Goal: Task Accomplishment & Management: Use online tool/utility

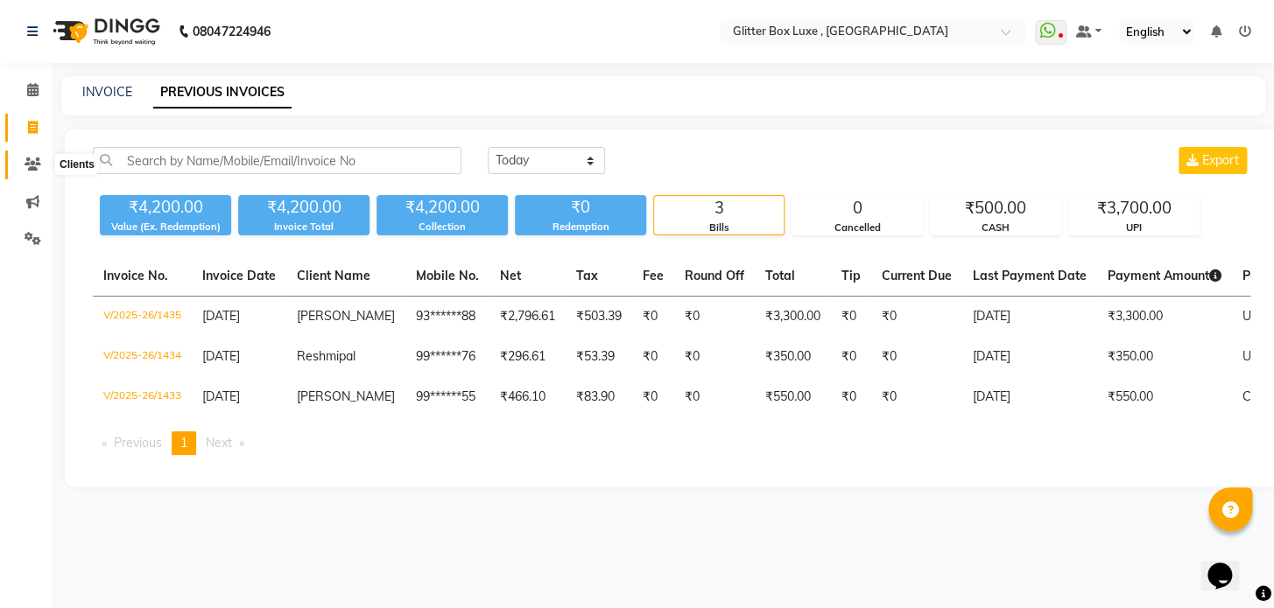
click at [32, 165] on icon at bounding box center [33, 164] width 17 height 13
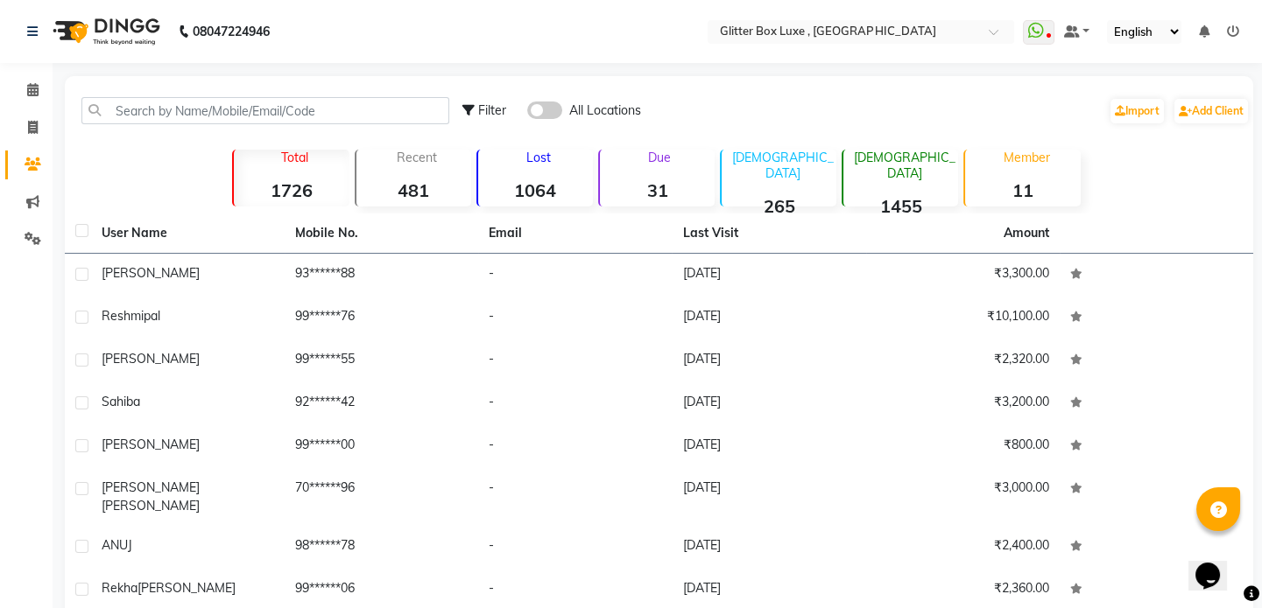
click at [540, 106] on span at bounding box center [544, 111] width 35 height 18
click at [527, 113] on input "checkbox" at bounding box center [527, 113] width 0 height 0
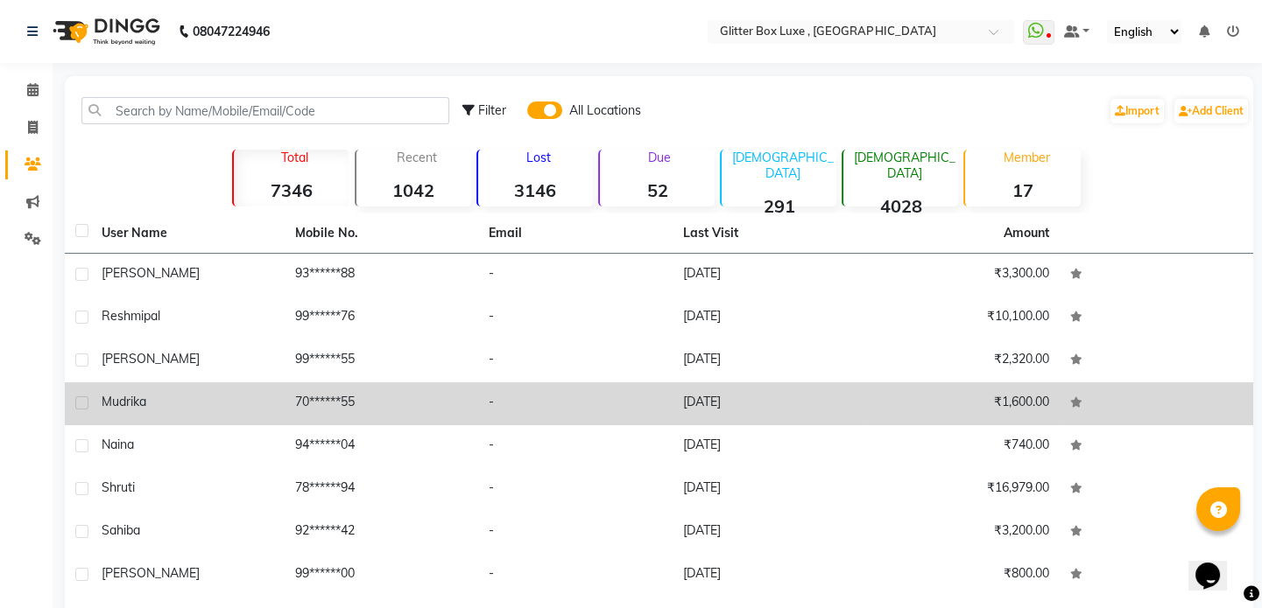
click at [81, 407] on label at bounding box center [81, 403] width 13 height 13
click at [81, 407] on input "checkbox" at bounding box center [80, 403] width 11 height 11
checkbox input "true"
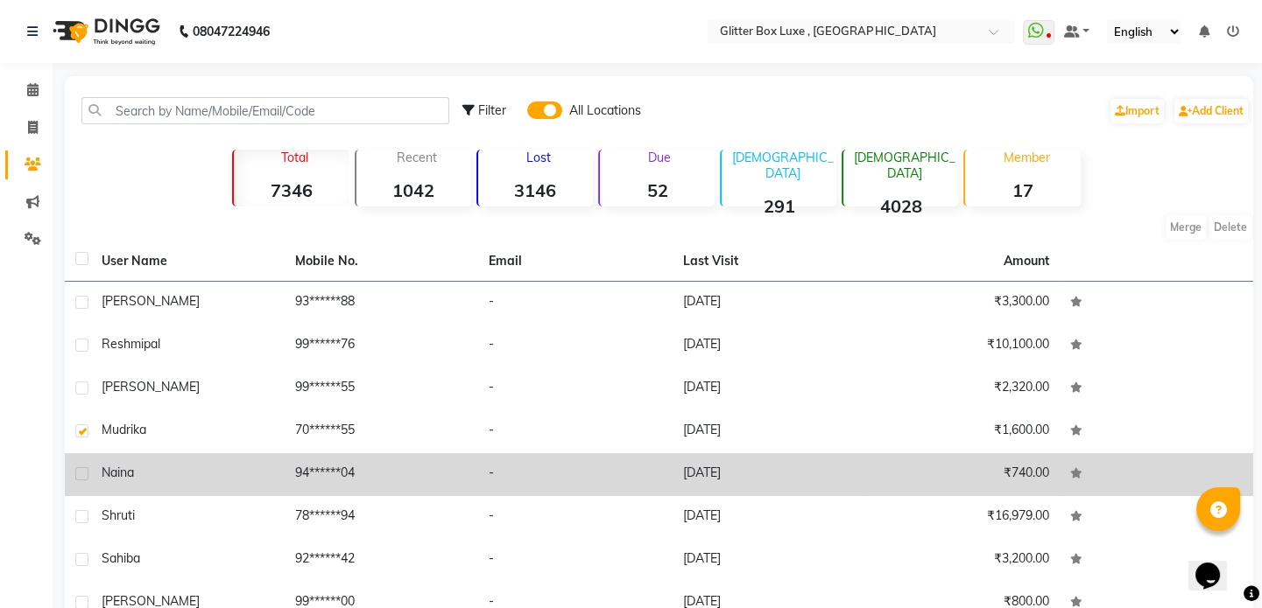
click at [80, 473] on label at bounding box center [81, 474] width 13 height 13
click at [80, 473] on input "checkbox" at bounding box center [80, 474] width 11 height 11
checkbox input "true"
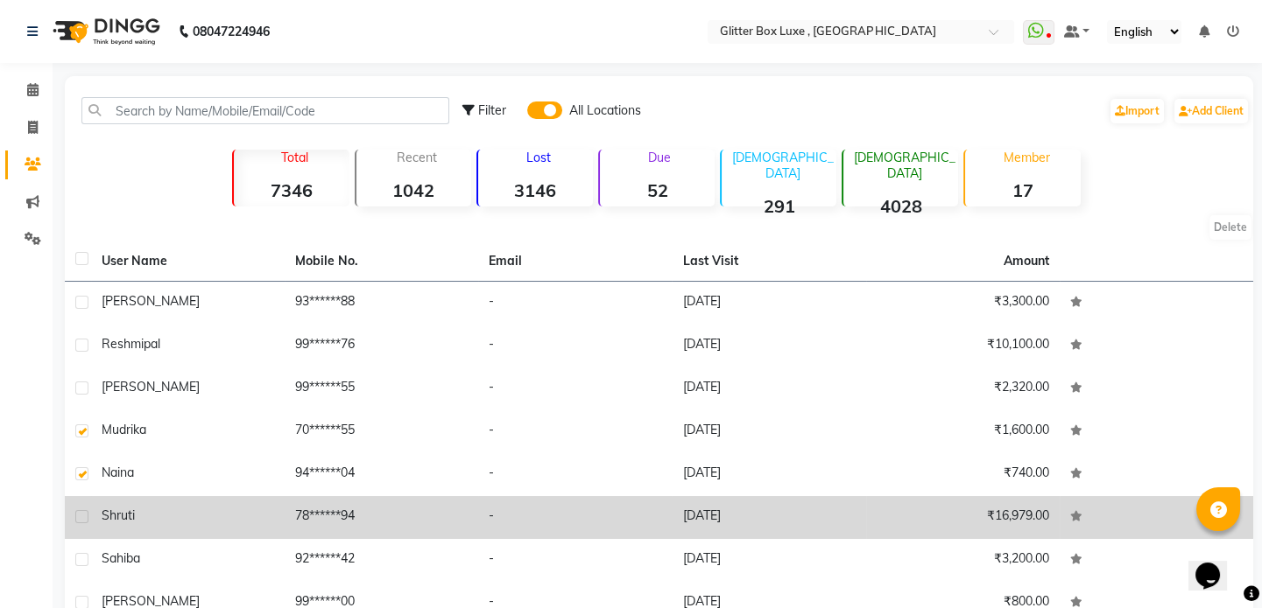
click at [86, 517] on label at bounding box center [81, 516] width 13 height 13
click at [86, 517] on input "checkbox" at bounding box center [80, 517] width 11 height 11
checkbox input "true"
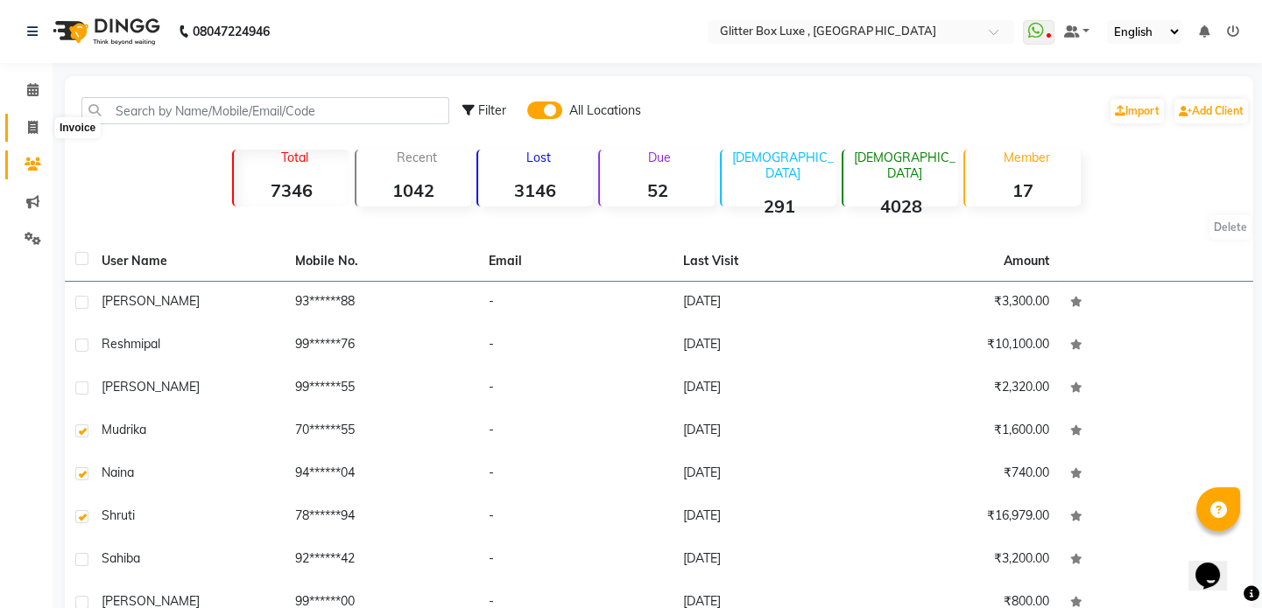
click at [39, 130] on span at bounding box center [33, 128] width 31 height 20
select select "5772"
select select "service"
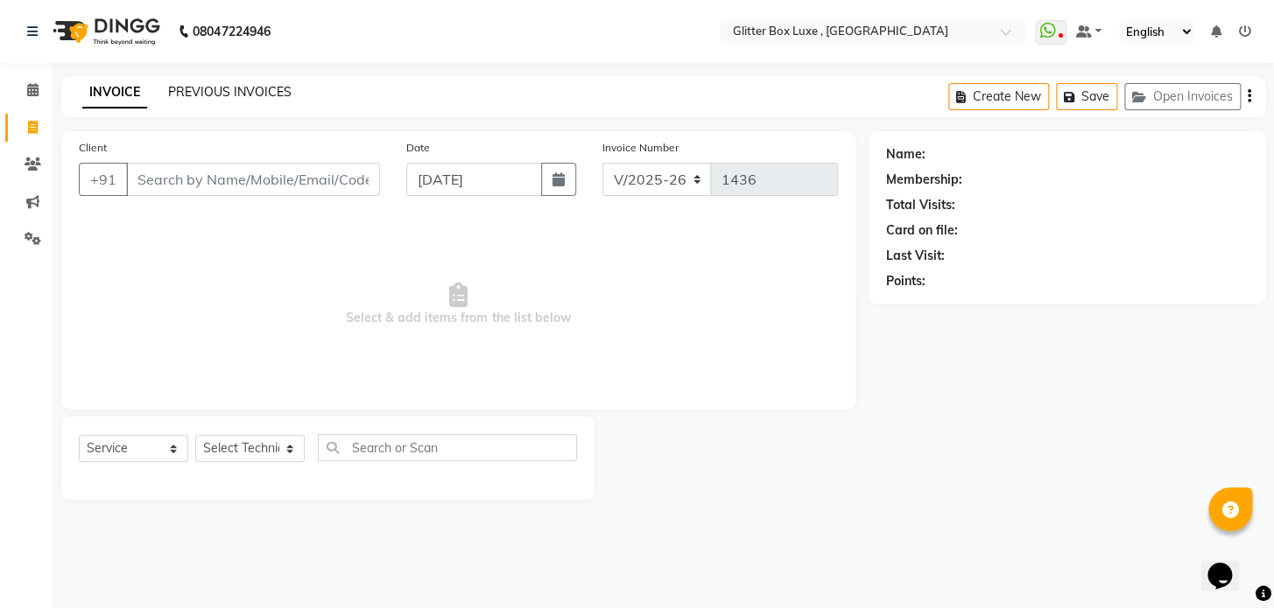
click at [248, 89] on link "PREVIOUS INVOICES" at bounding box center [229, 92] width 123 height 16
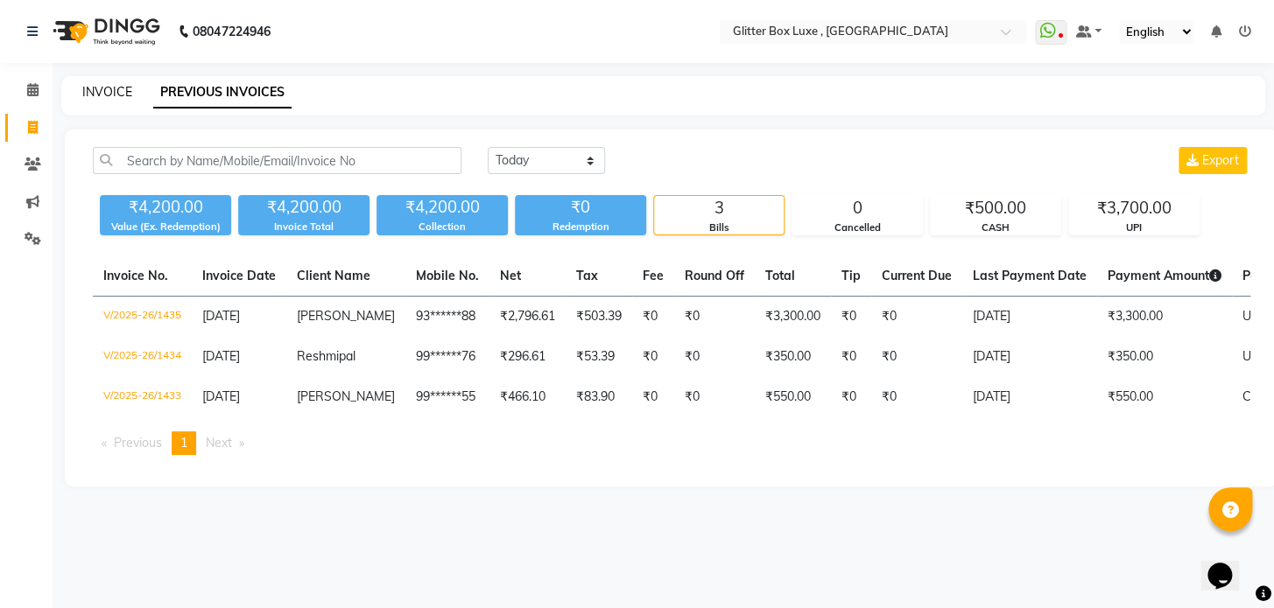
click at [116, 95] on link "INVOICE" at bounding box center [107, 92] width 50 height 16
select select "5772"
select select "service"
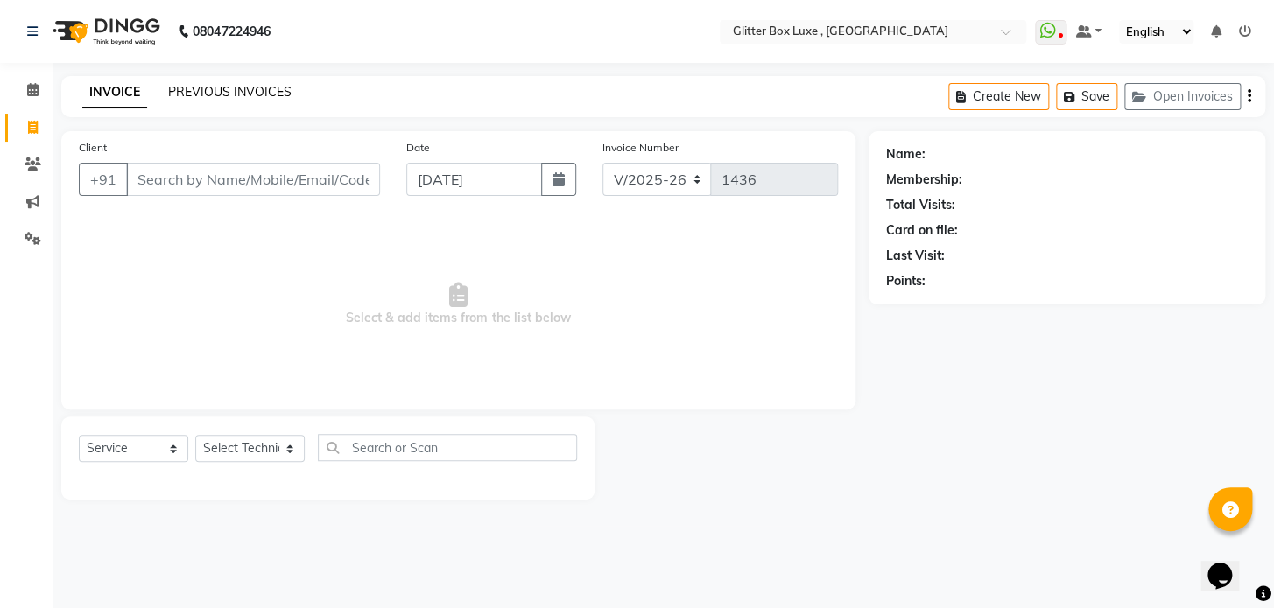
click at [208, 88] on link "PREVIOUS INVOICES" at bounding box center [229, 92] width 123 height 16
